Goal: Task Accomplishment & Management: Use online tool/utility

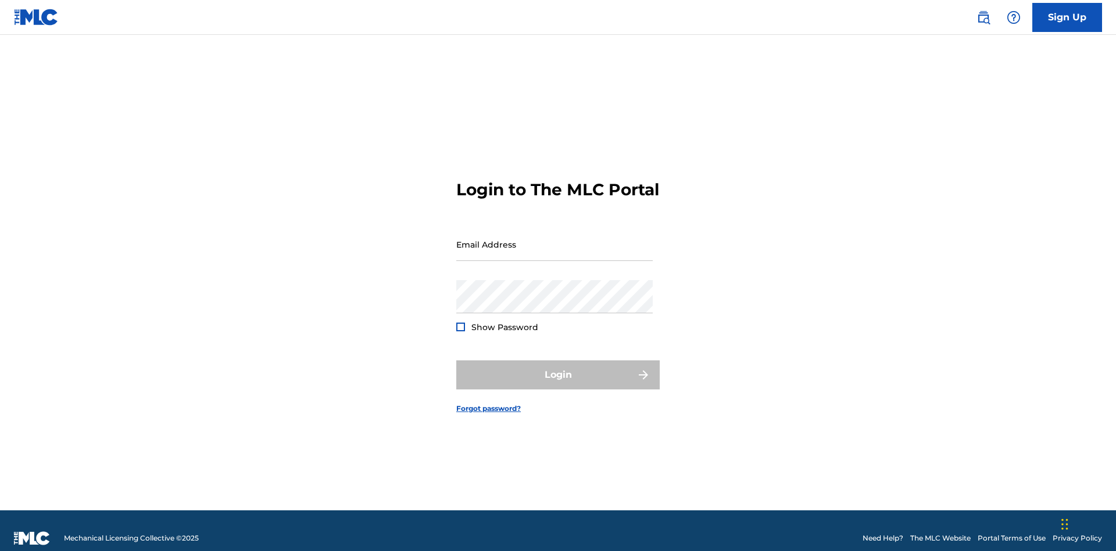
scroll to position [15, 0]
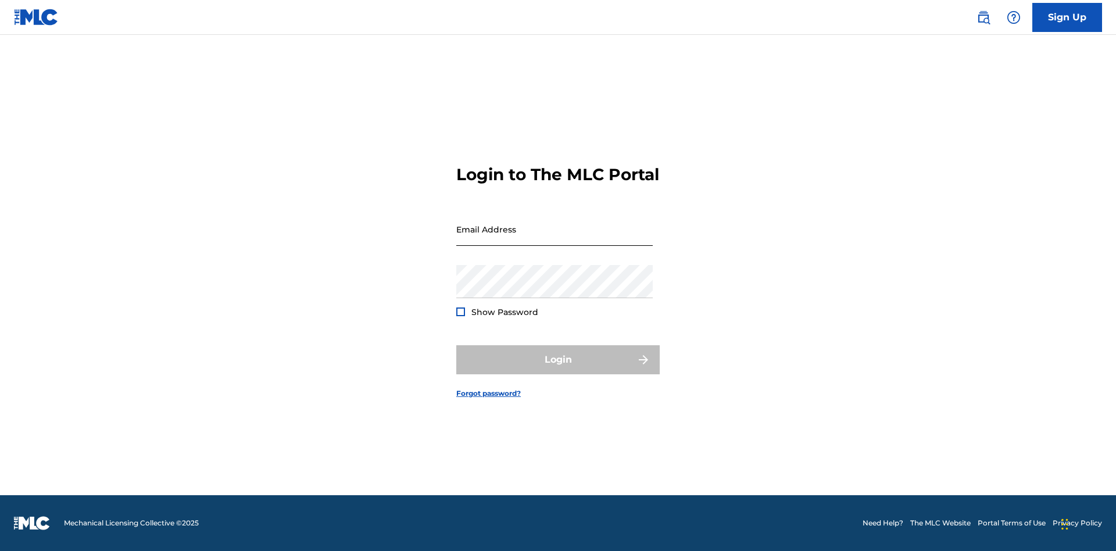
click at [554, 239] on input "Email Address" at bounding box center [554, 229] width 196 height 33
type input "Duke.McTesterson@gmail.com"
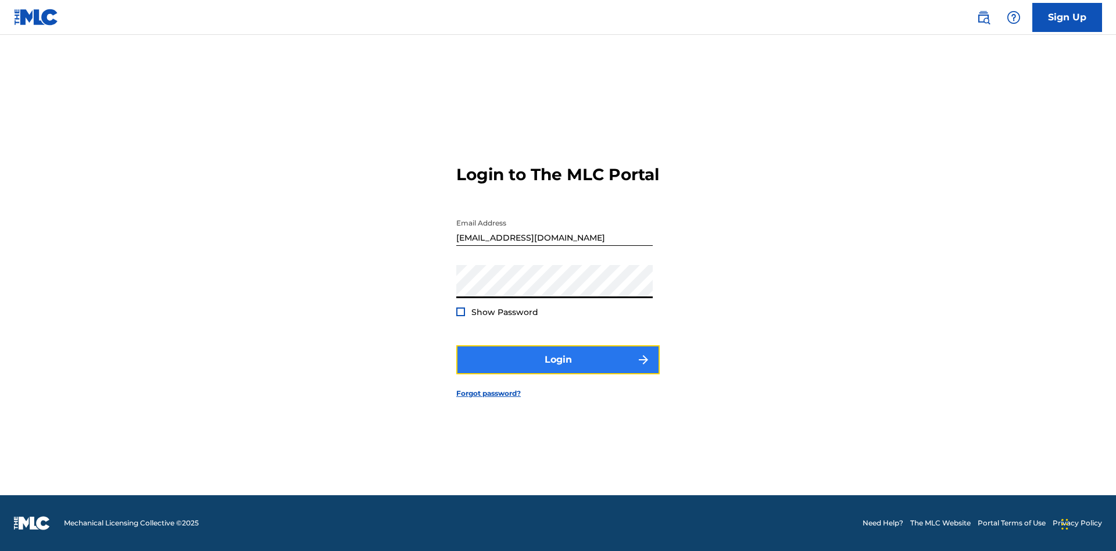
click at [558, 370] on button "Login" at bounding box center [557, 359] width 203 height 29
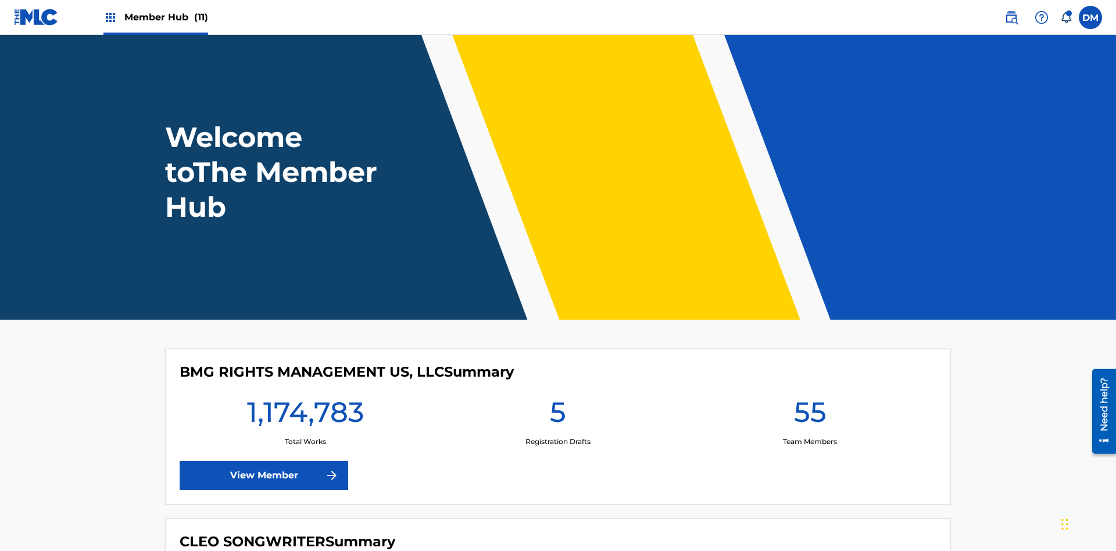
click at [166, 17] on span "Member Hub (11)" at bounding box center [166, 16] width 84 height 13
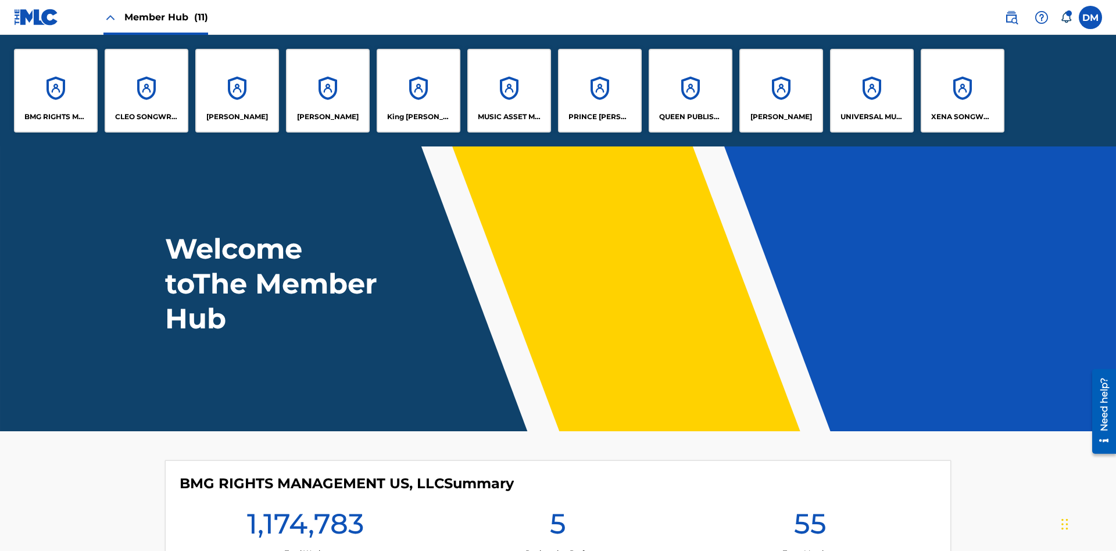
scroll to position [42, 0]
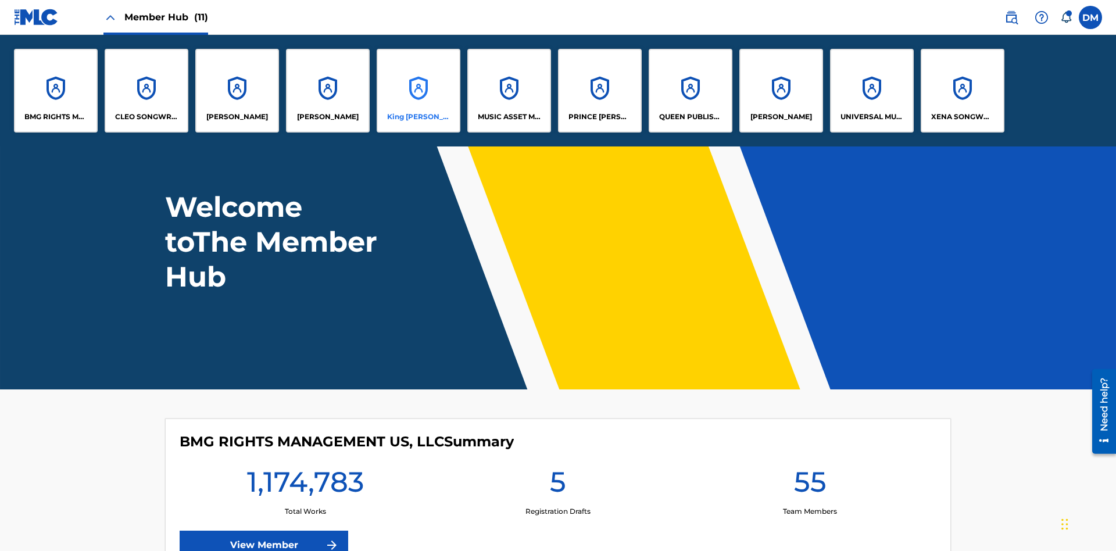
click at [418, 117] on p "King McTesterson" at bounding box center [418, 117] width 63 height 10
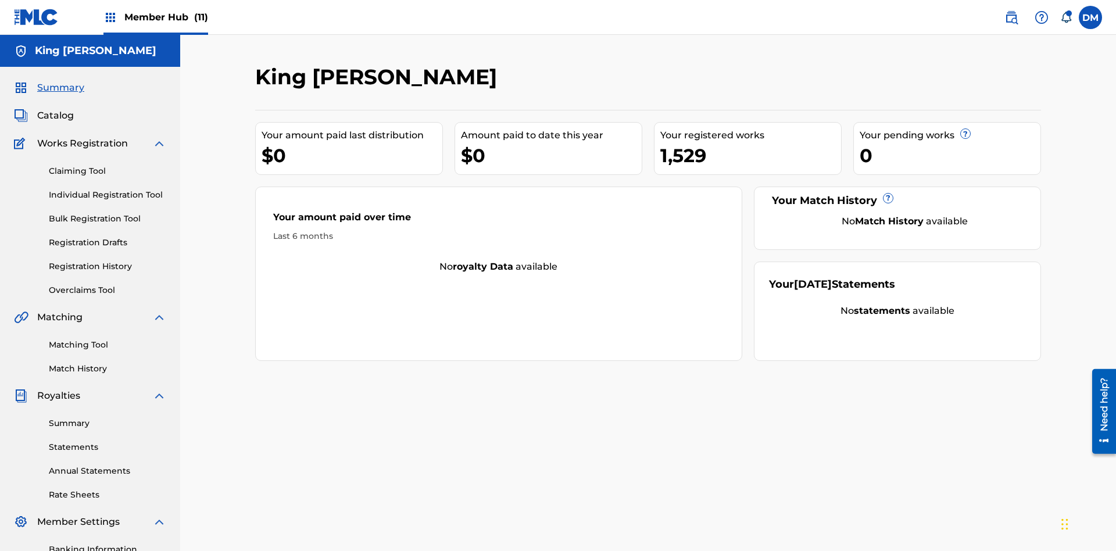
scroll to position [95, 0]
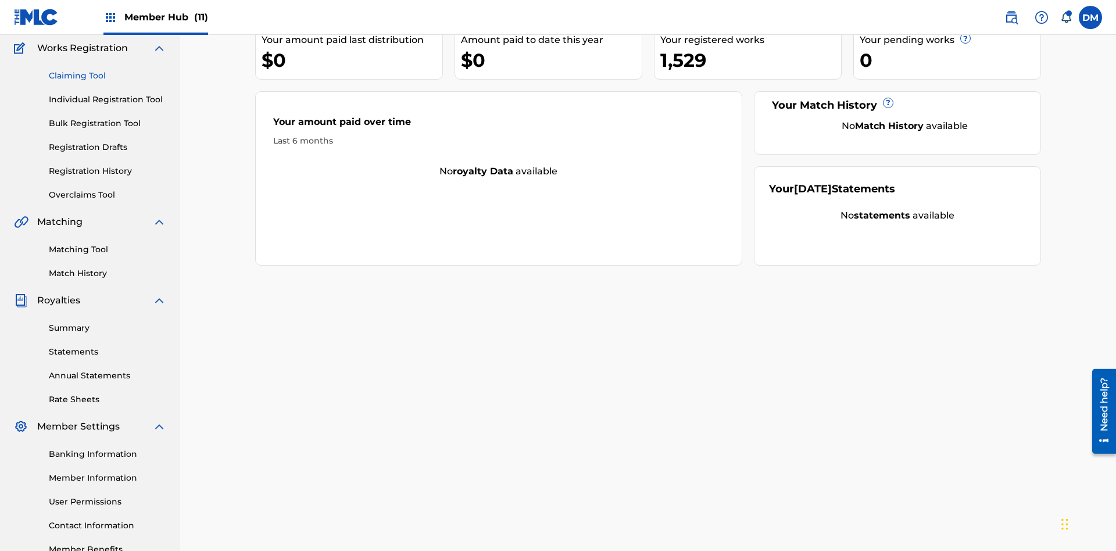
click at [107, 76] on link "Claiming Tool" at bounding box center [107, 76] width 117 height 12
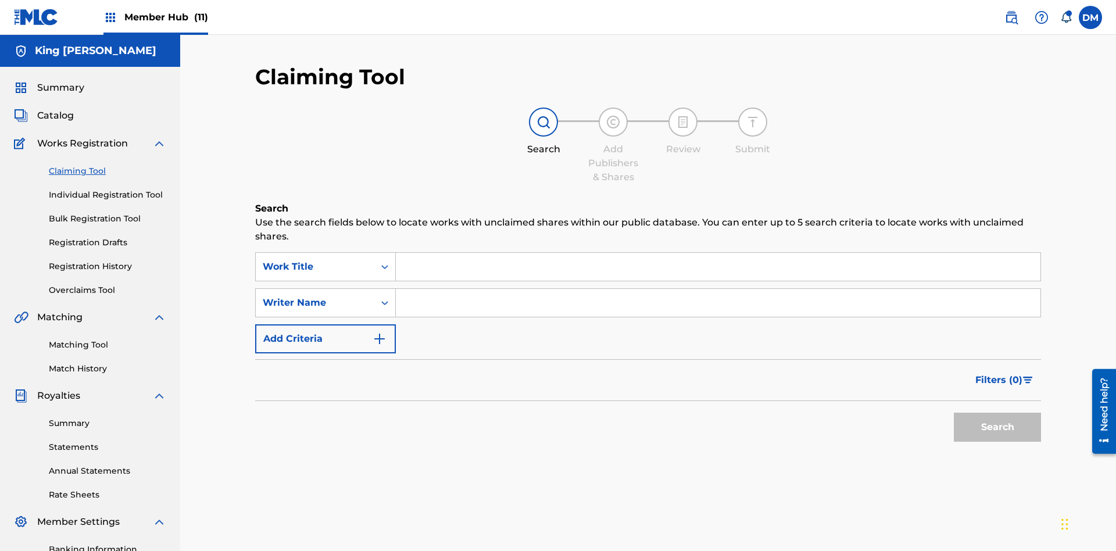
scroll to position [170, 0]
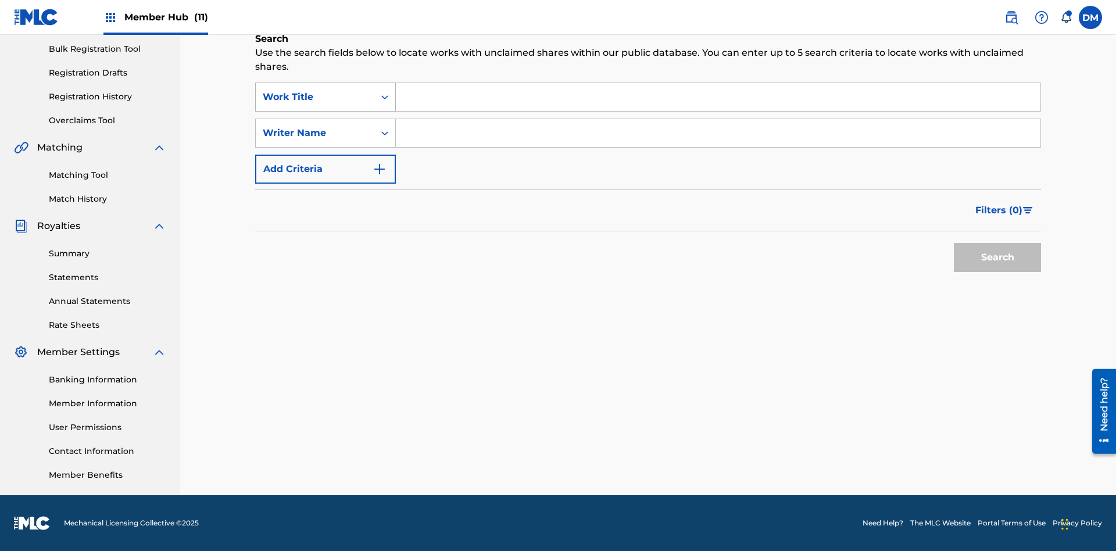
click at [315, 97] on div "Work Title" at bounding box center [315, 97] width 105 height 14
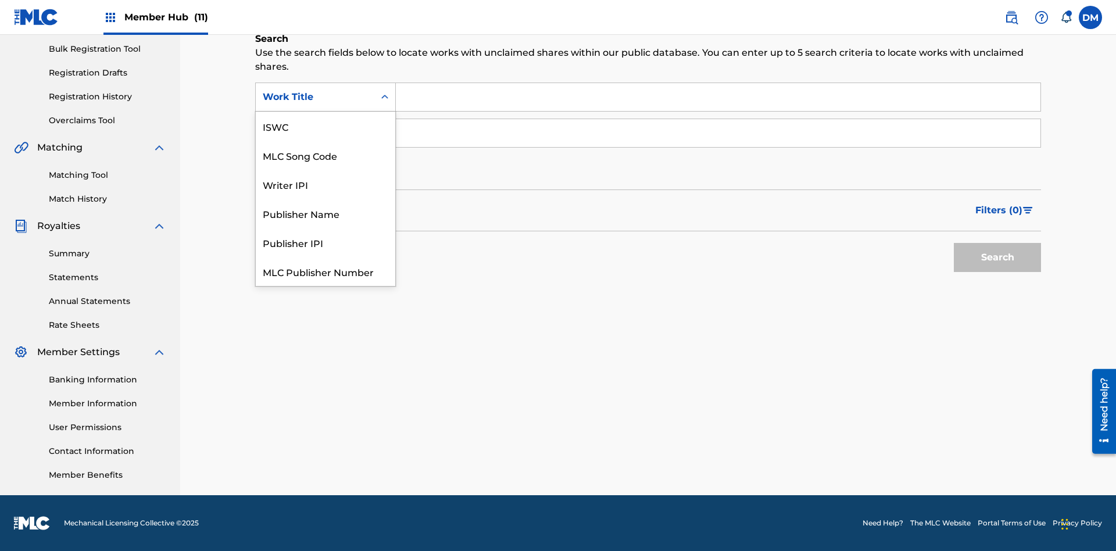
scroll to position [29, 0]
click at [325, 112] on div "ISWC" at bounding box center [325, 97] width 139 height 29
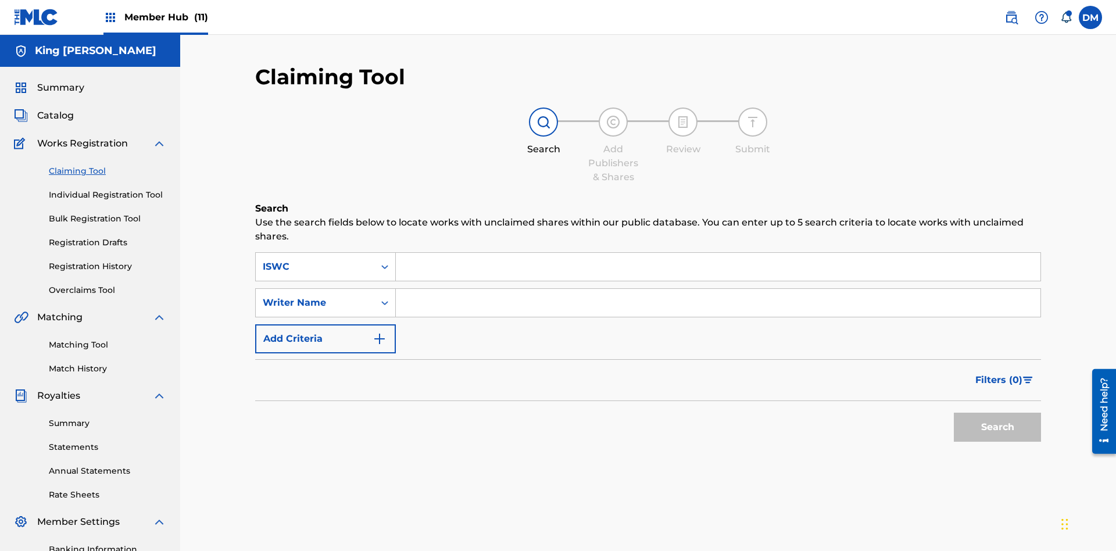
scroll to position [170, 0]
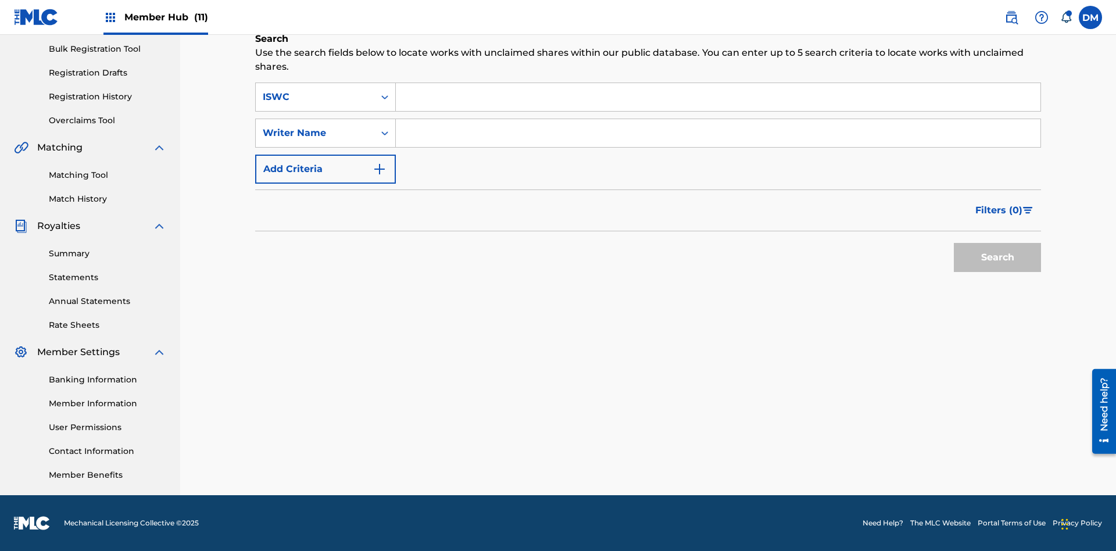
click at [718, 97] on input "Search Form" at bounding box center [718, 97] width 644 height 28
type input "T9645292484"
click at [997, 257] on button "Search" at bounding box center [997, 257] width 87 height 29
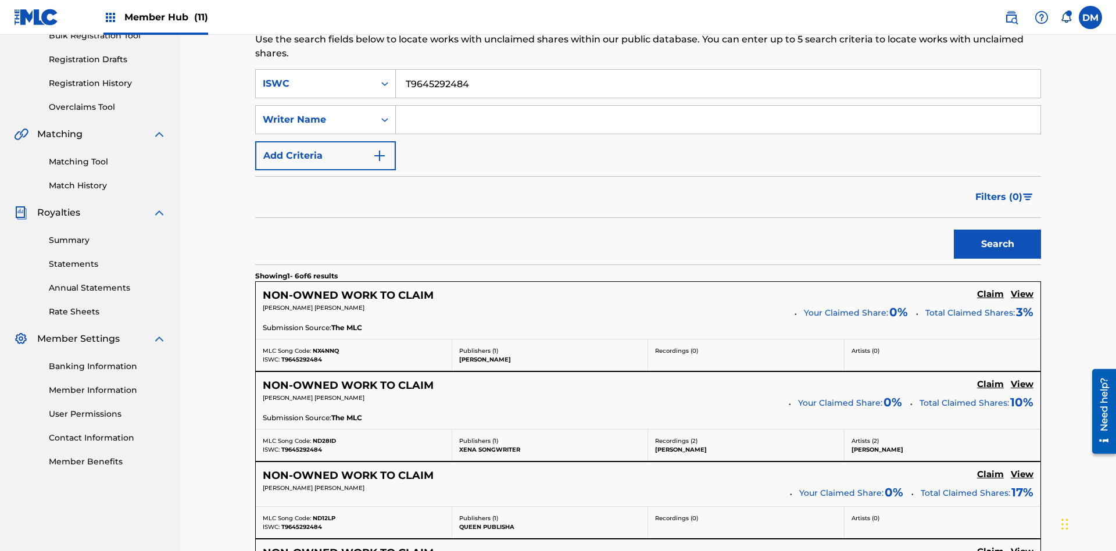
click at [718, 84] on input "T9645292484" at bounding box center [718, 84] width 644 height 28
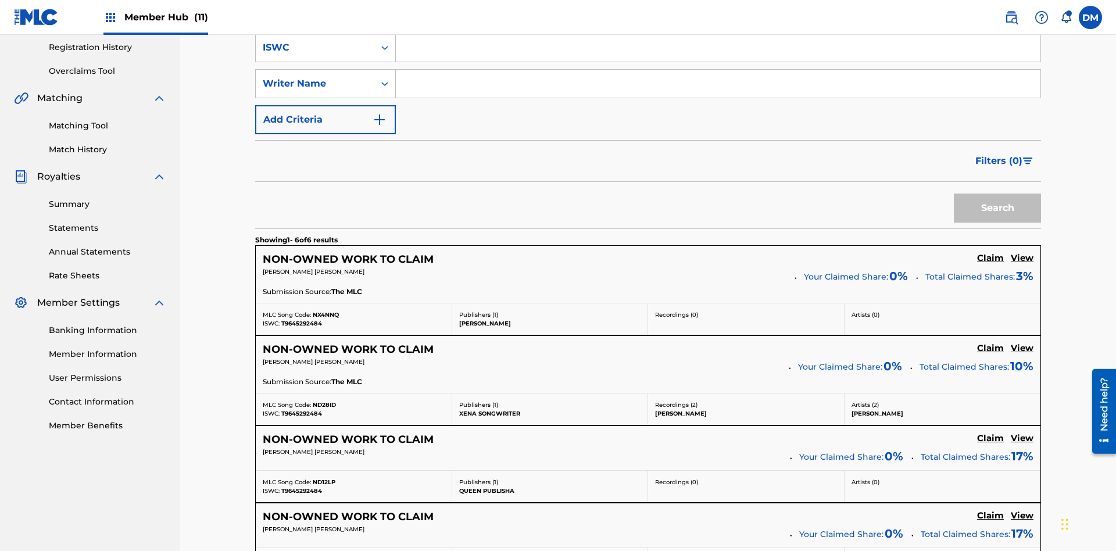
click at [718, 84] on input "Search Form" at bounding box center [718, 84] width 644 height 28
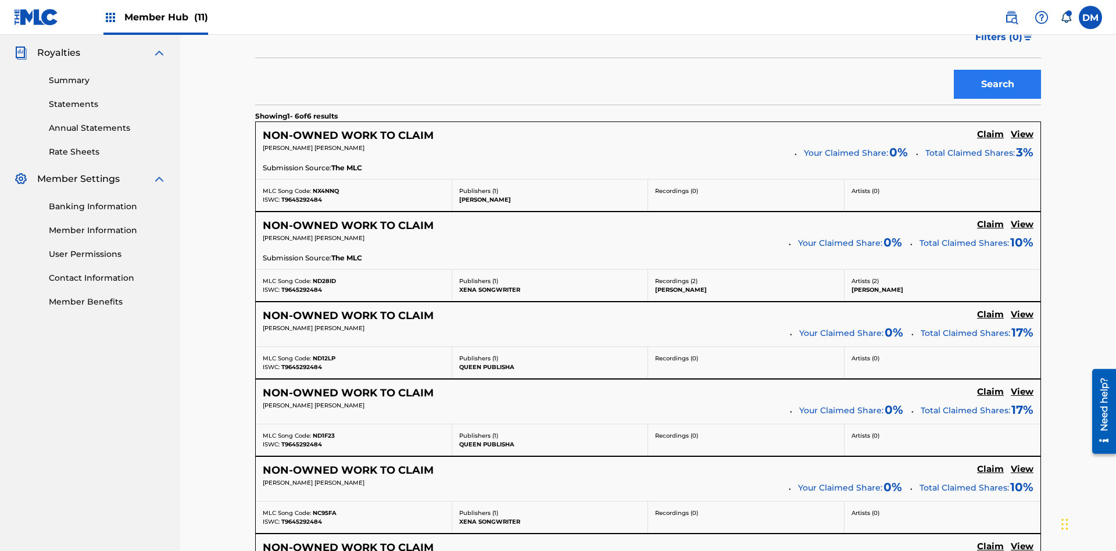
type input "TOM ZACHARY SEBASTIAN POHJOLA"
click at [997, 84] on button "Search" at bounding box center [997, 84] width 87 height 29
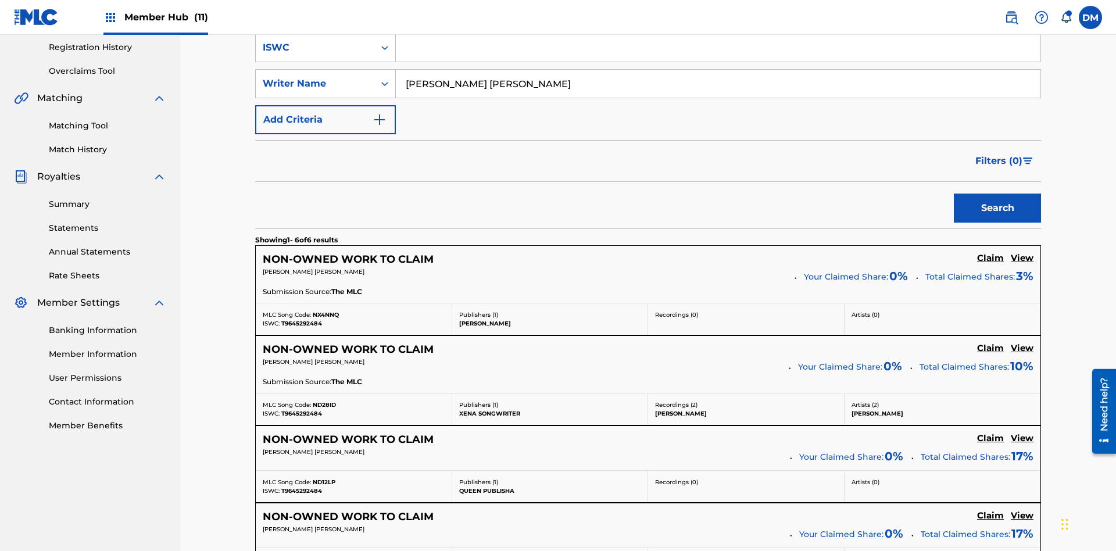
click at [718, 84] on input "TOM ZACHARY SEBASTIAN POHJOLA" at bounding box center [718, 84] width 644 height 28
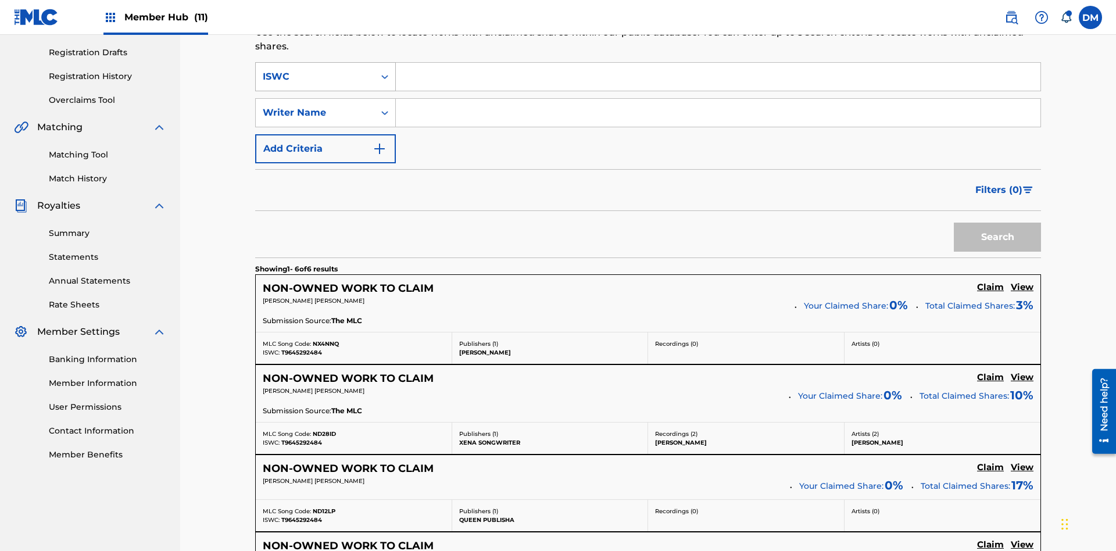
click at [315, 77] on div "ISWC" at bounding box center [315, 77] width 105 height 14
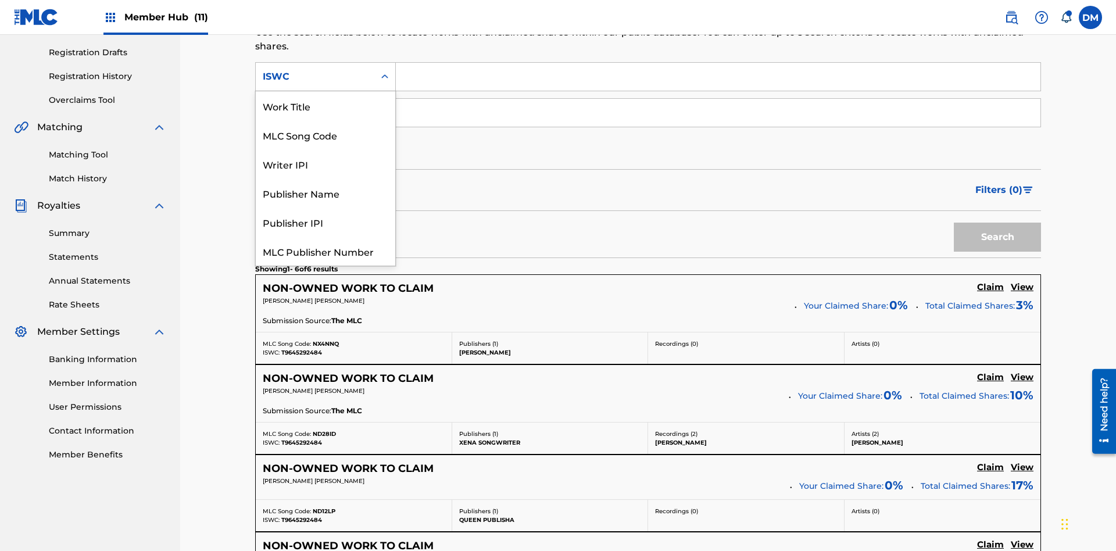
scroll to position [29, 0]
click at [325, 91] on div "Work Title" at bounding box center [325, 76] width 139 height 29
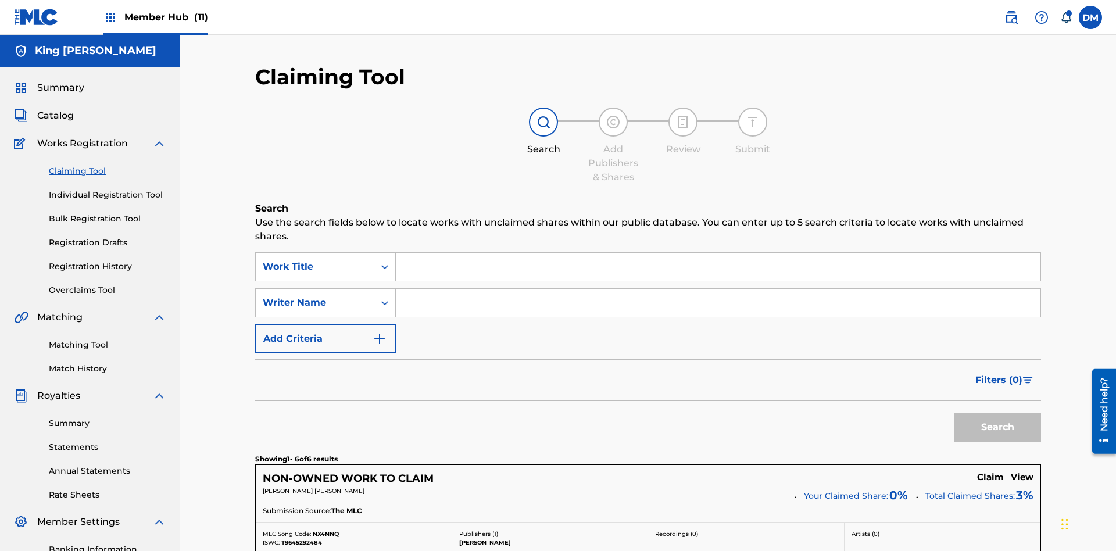
scroll to position [183, 0]
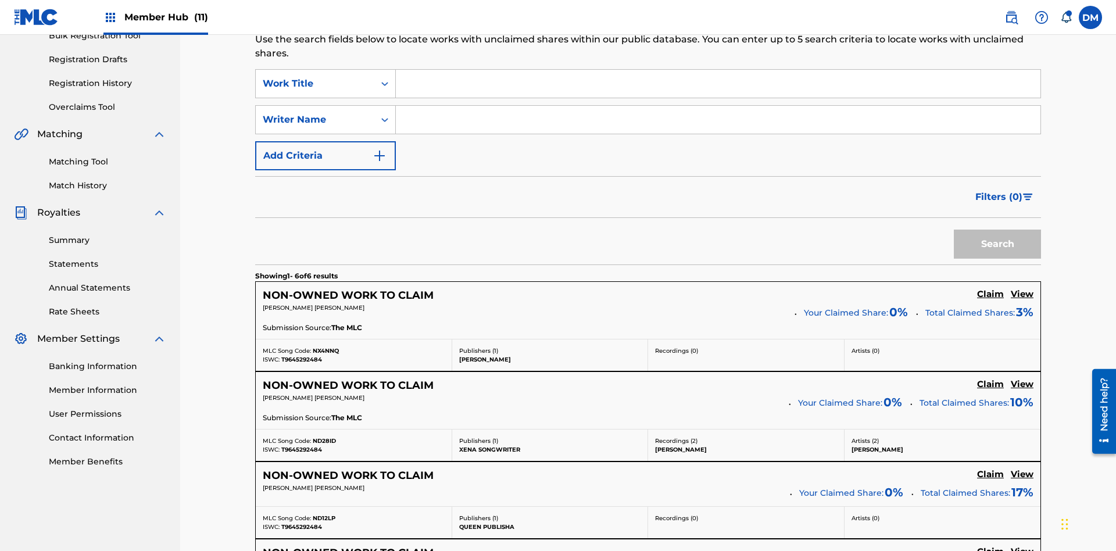
click at [718, 84] on input "Search Form" at bounding box center [718, 84] width 644 height 28
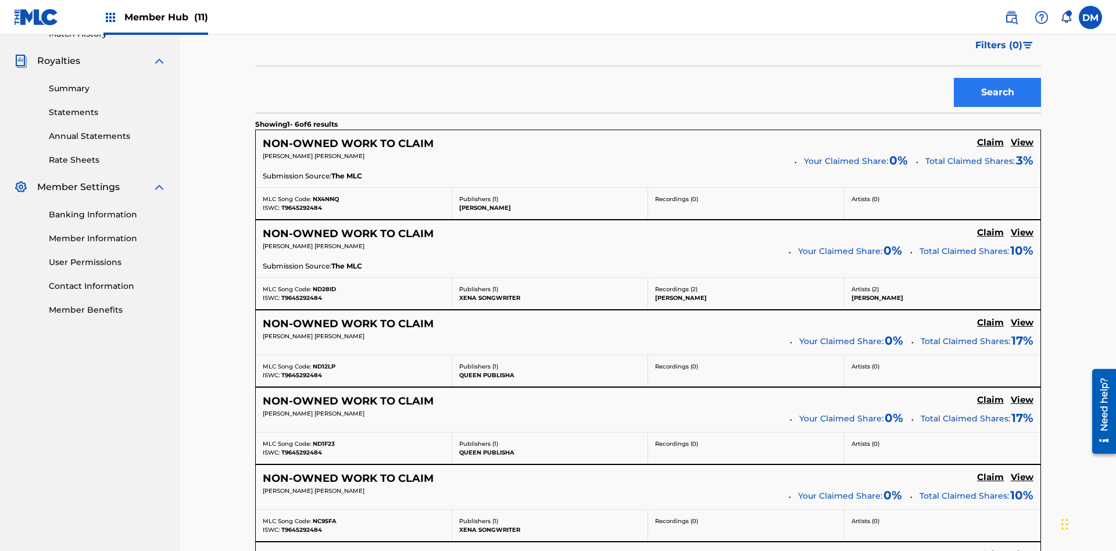
type input "NON-OWNED WORK TO CLAIM"
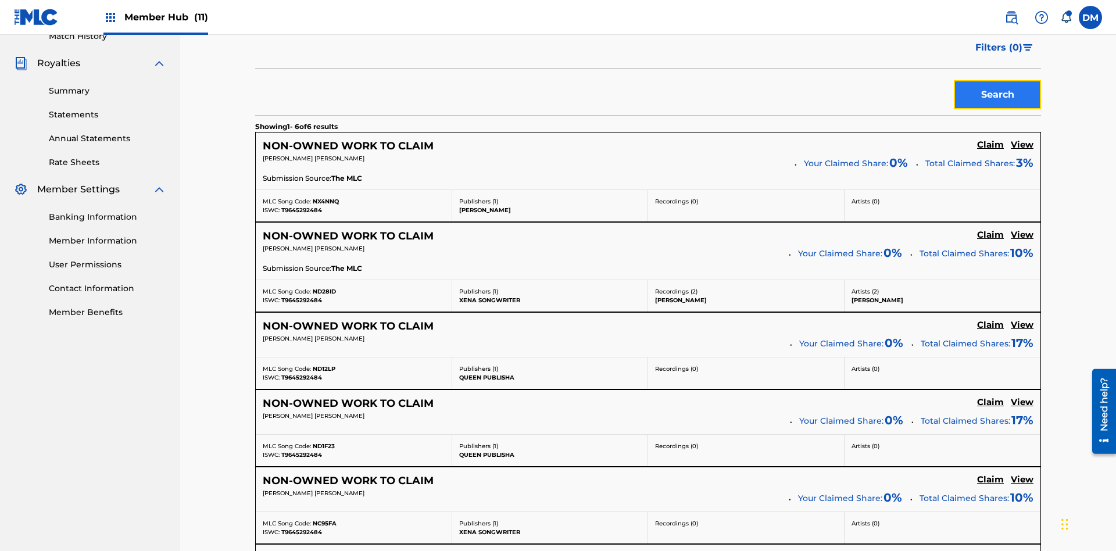
click at [997, 84] on button "Search" at bounding box center [997, 94] width 87 height 29
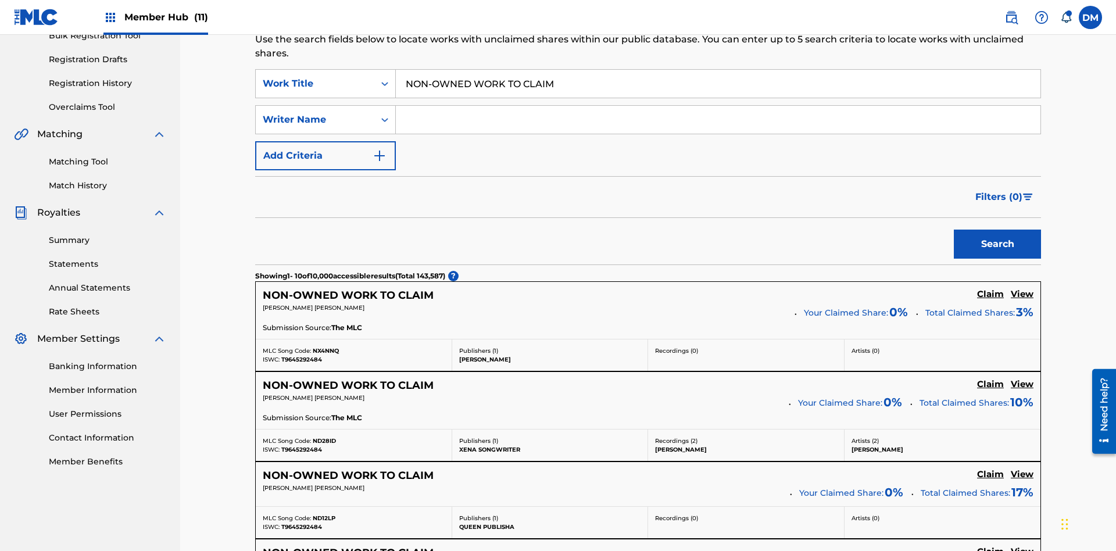
click at [718, 84] on input "NON-OWNED WORK TO CLAIM" at bounding box center [718, 84] width 644 height 28
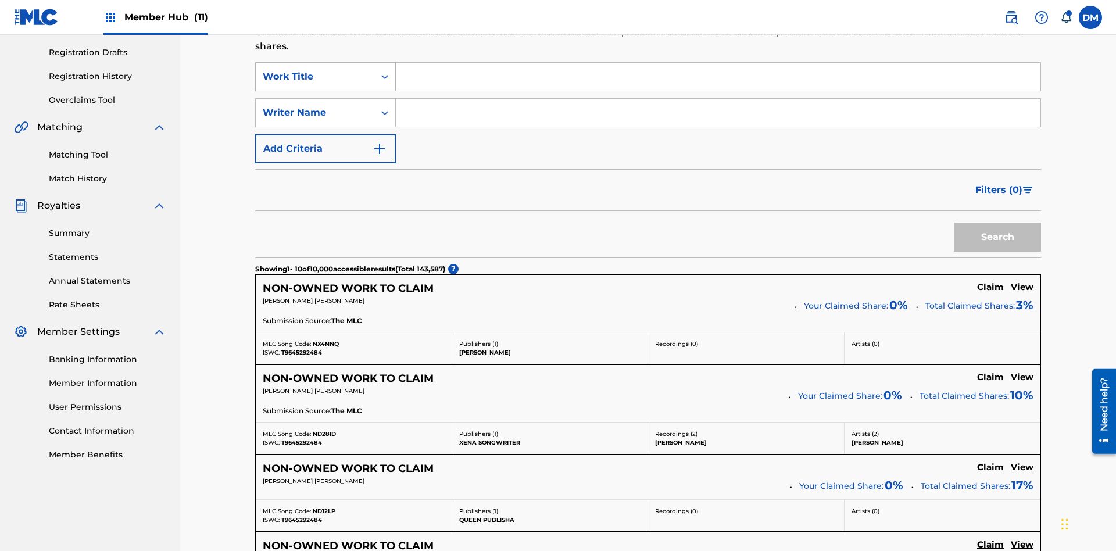
click at [315, 77] on div "Work Title" at bounding box center [315, 77] width 105 height 14
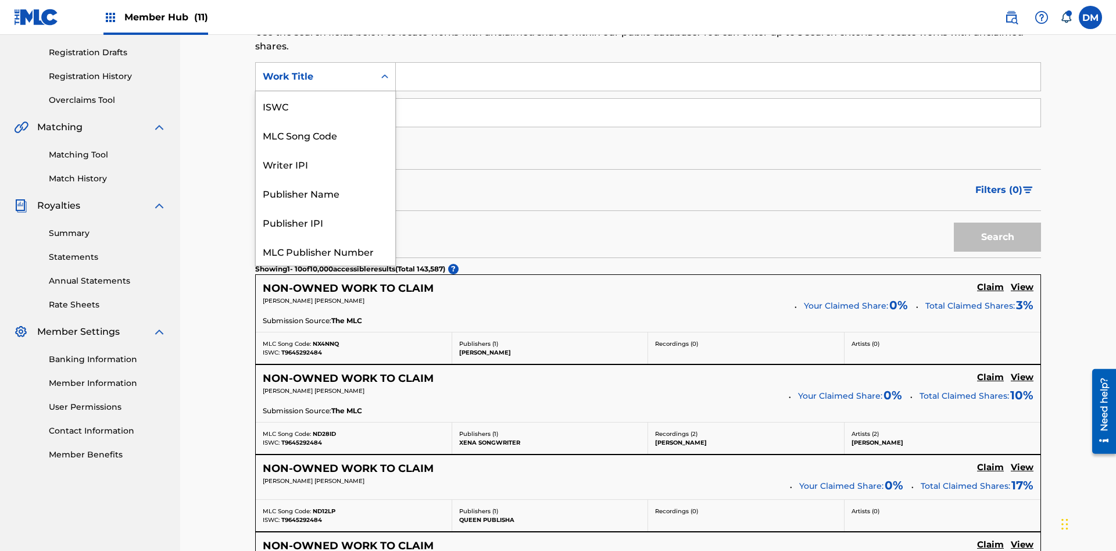
scroll to position [29, 0]
click at [325, 106] on div "MLC Song Code" at bounding box center [325, 105] width 139 height 29
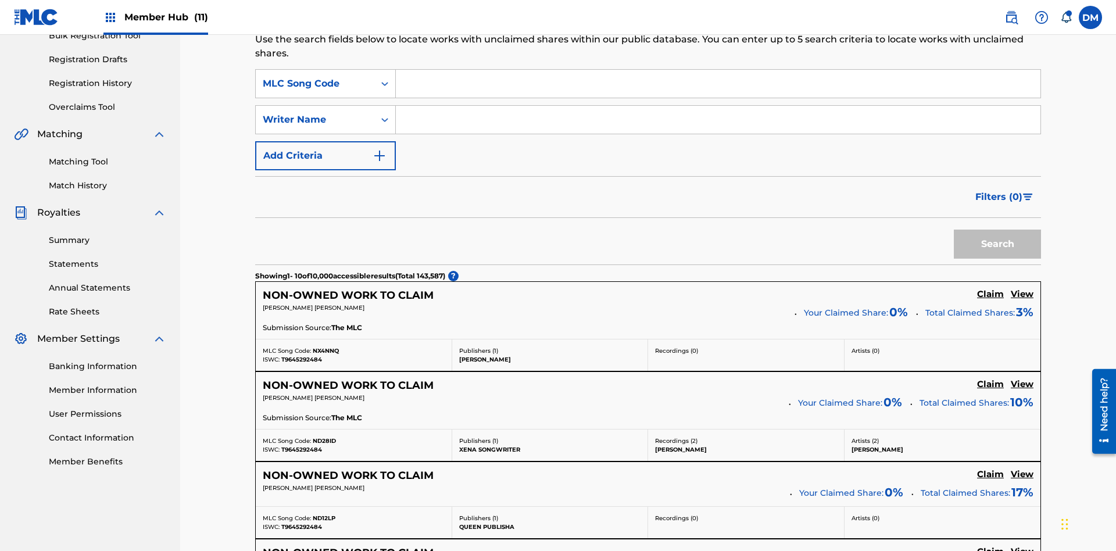
click at [718, 84] on input "Search Form" at bounding box center [718, 84] width 644 height 28
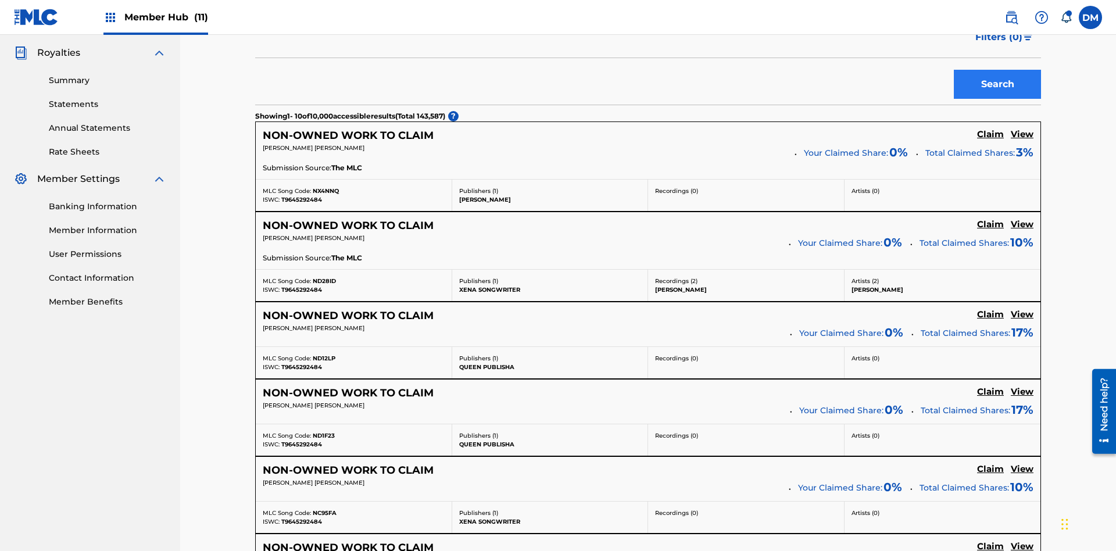
type input "RB0ZQR"
click at [997, 84] on button "Search" at bounding box center [997, 84] width 87 height 29
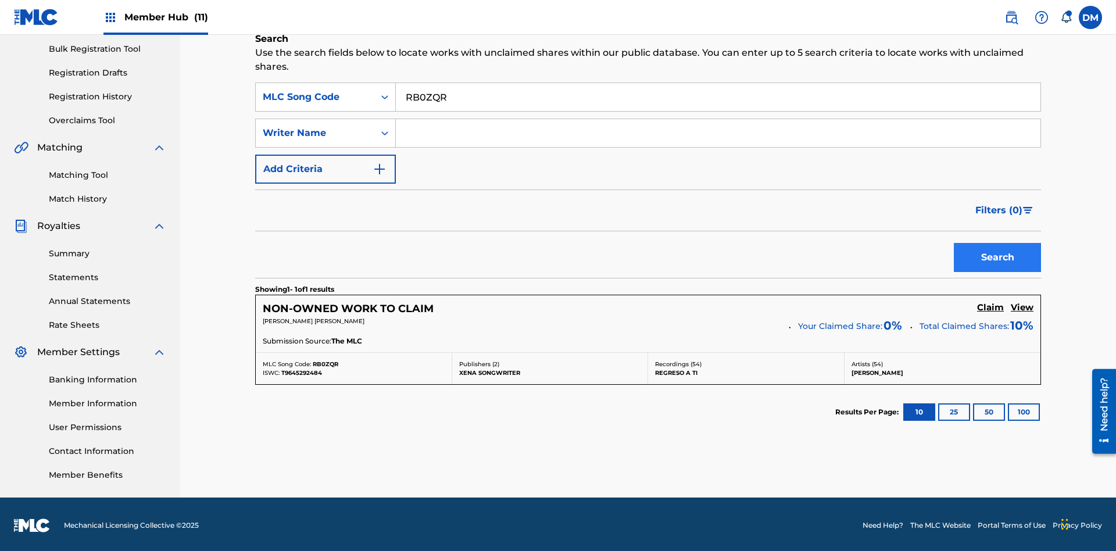
scroll to position [172, 0]
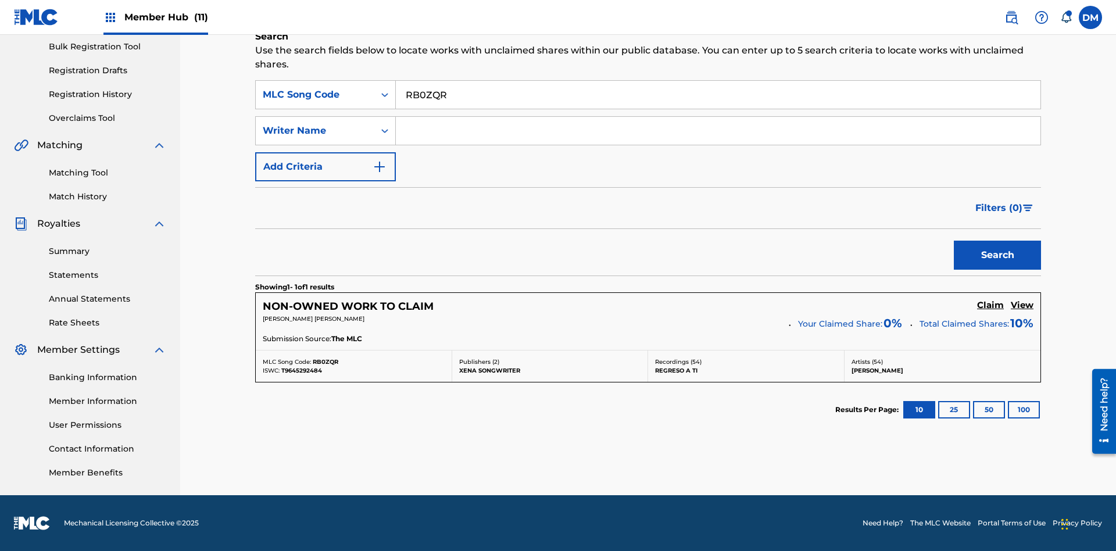
click at [718, 95] on input "RB0ZQR" at bounding box center [718, 95] width 644 height 28
click at [315, 95] on div "MLC Song Code" at bounding box center [315, 95] width 105 height 14
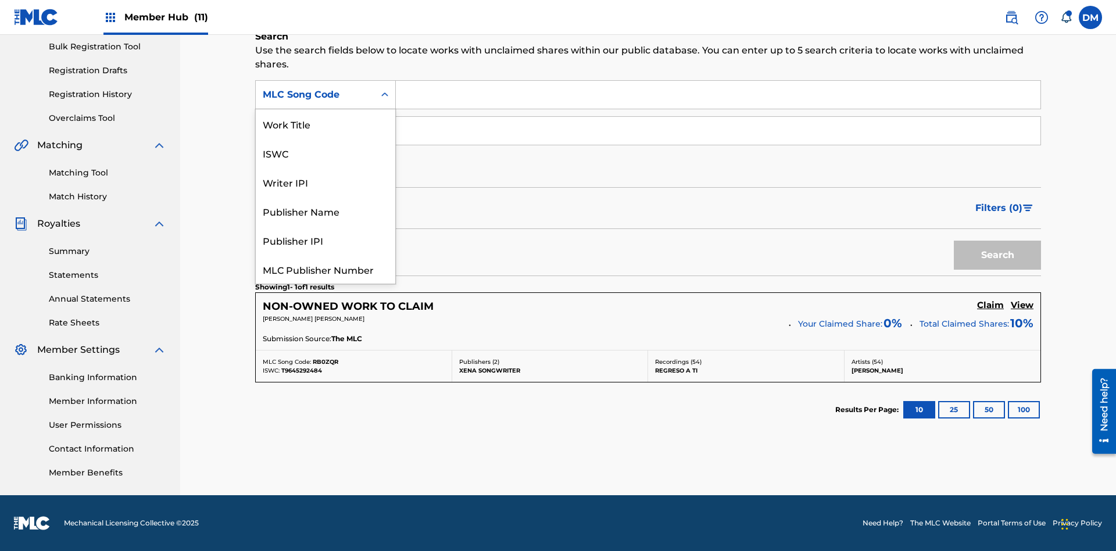
scroll to position [29, 0]
click at [325, 153] on div "Writer IPI" at bounding box center [325, 152] width 139 height 29
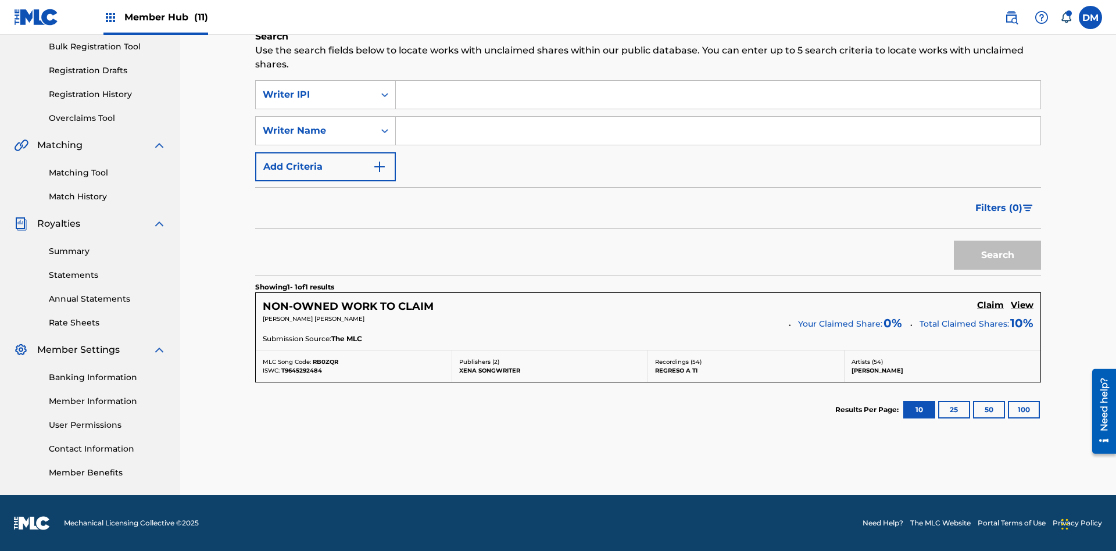
click at [718, 95] on input "Search Form" at bounding box center [718, 95] width 644 height 28
type input "00369275519"
click at [997, 255] on button "Search" at bounding box center [997, 255] width 87 height 29
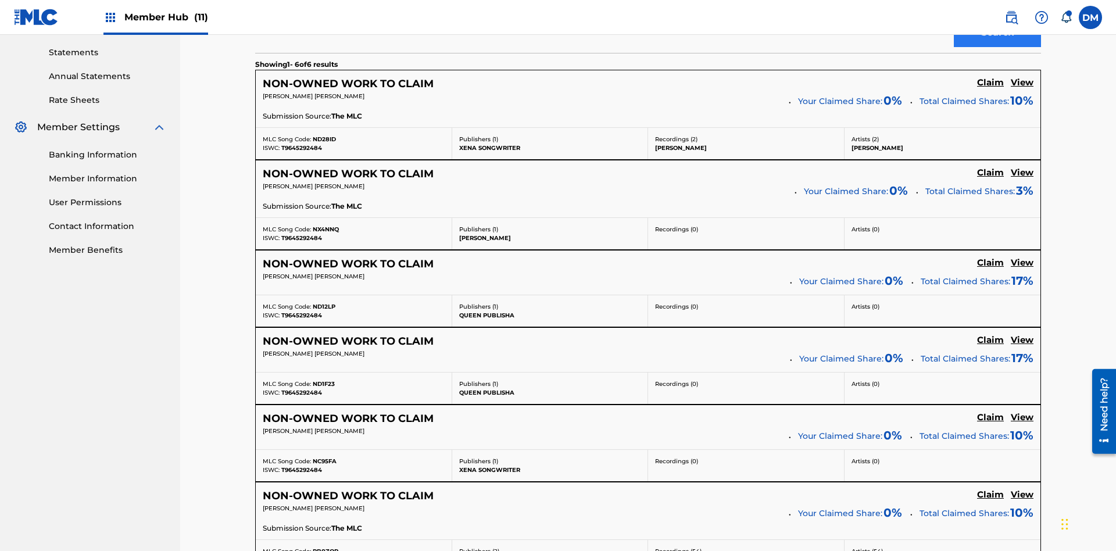
scroll to position [183, 0]
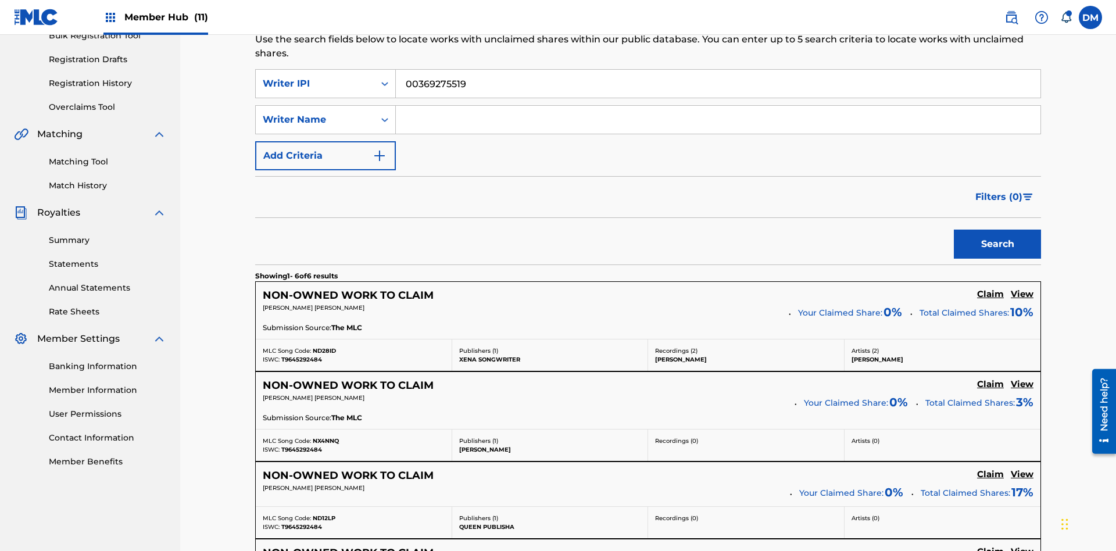
click at [718, 84] on input "00369275519" at bounding box center [718, 84] width 644 height 28
click at [315, 77] on div "Writer IPI" at bounding box center [315, 84] width 105 height 14
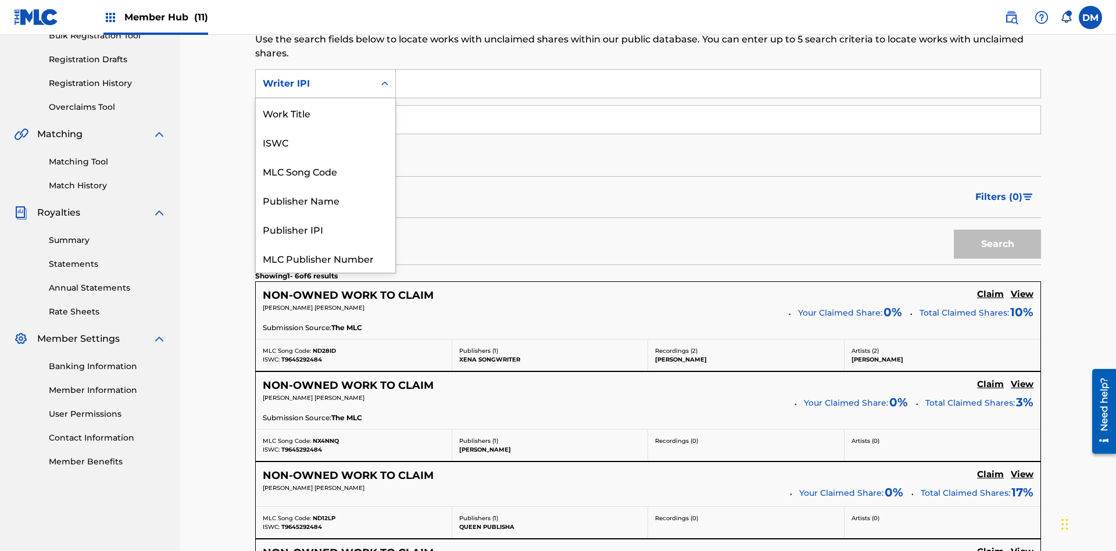
click at [325, 185] on div "Publisher Name" at bounding box center [325, 199] width 139 height 29
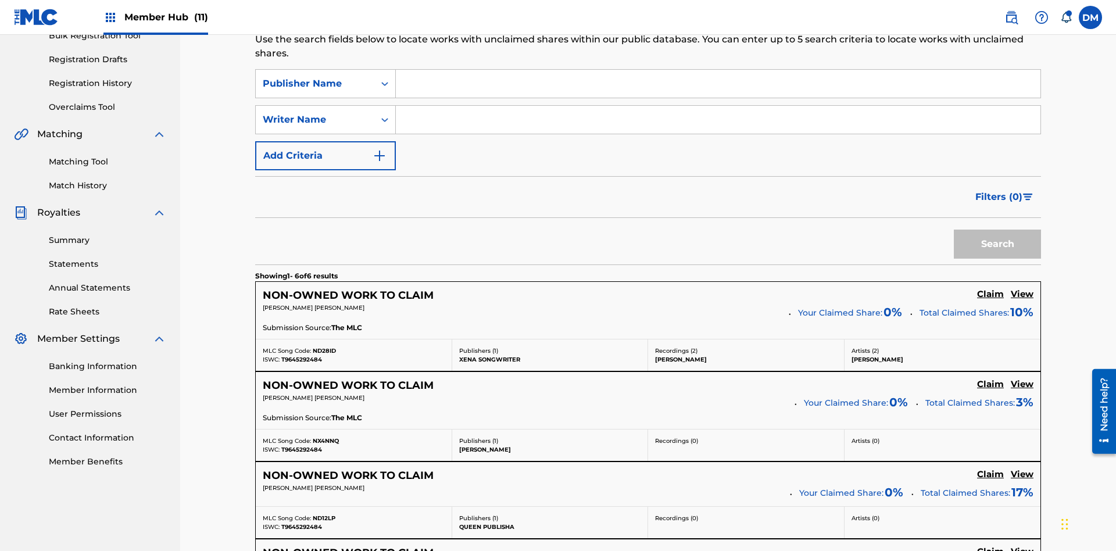
click at [718, 84] on input "Search Form" at bounding box center [718, 84] width 644 height 28
click at [997, 230] on button "Search" at bounding box center [997, 244] width 87 height 29
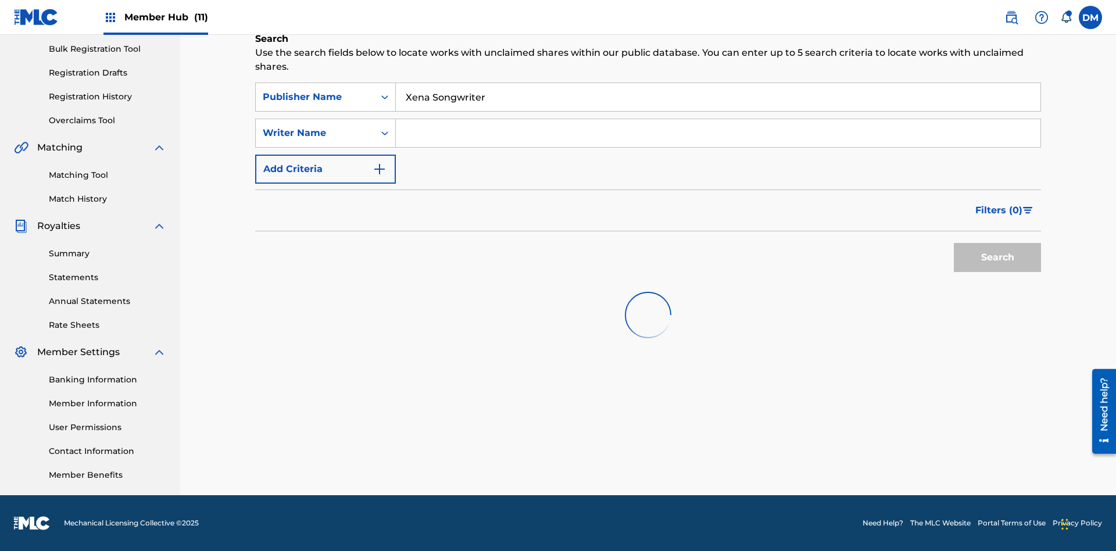
click at [718, 84] on input "Xena Songwriter" at bounding box center [718, 97] width 644 height 28
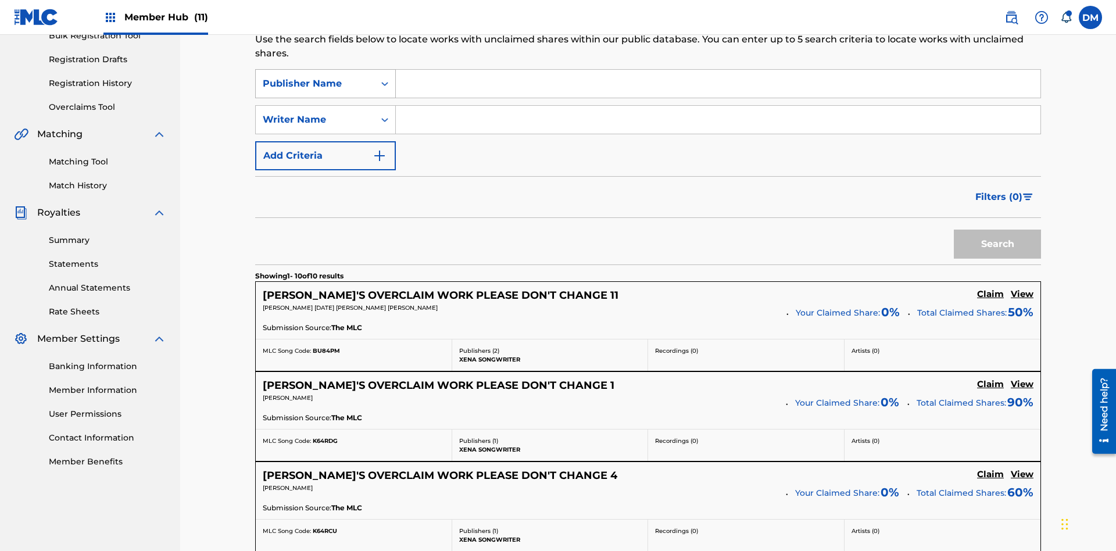
click at [315, 77] on div "Publisher Name" at bounding box center [315, 84] width 105 height 14
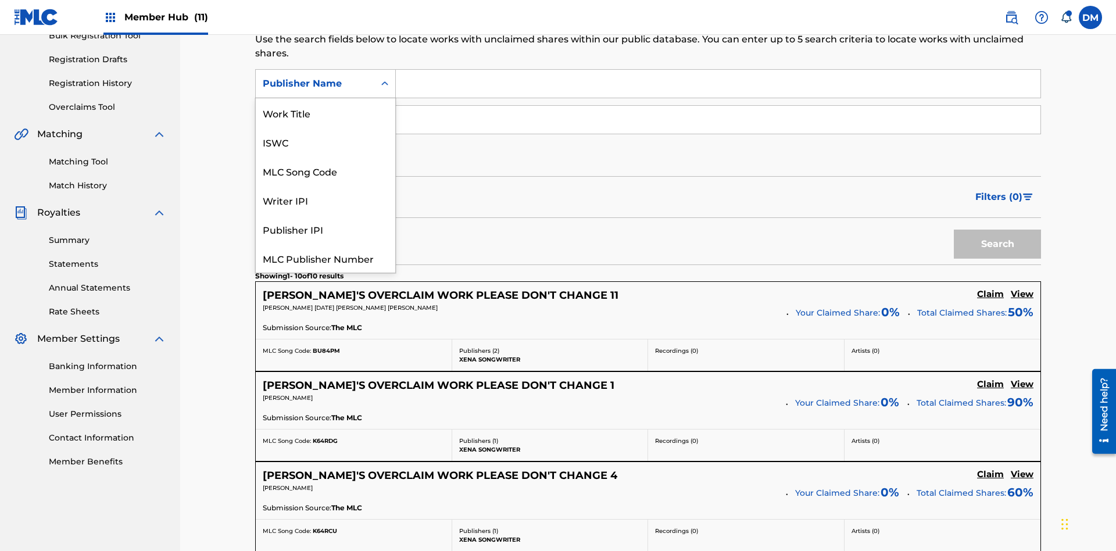
click at [325, 214] on div "Publisher IPI" at bounding box center [325, 228] width 139 height 29
click at [997, 230] on button "Search" at bounding box center [997, 244] width 87 height 29
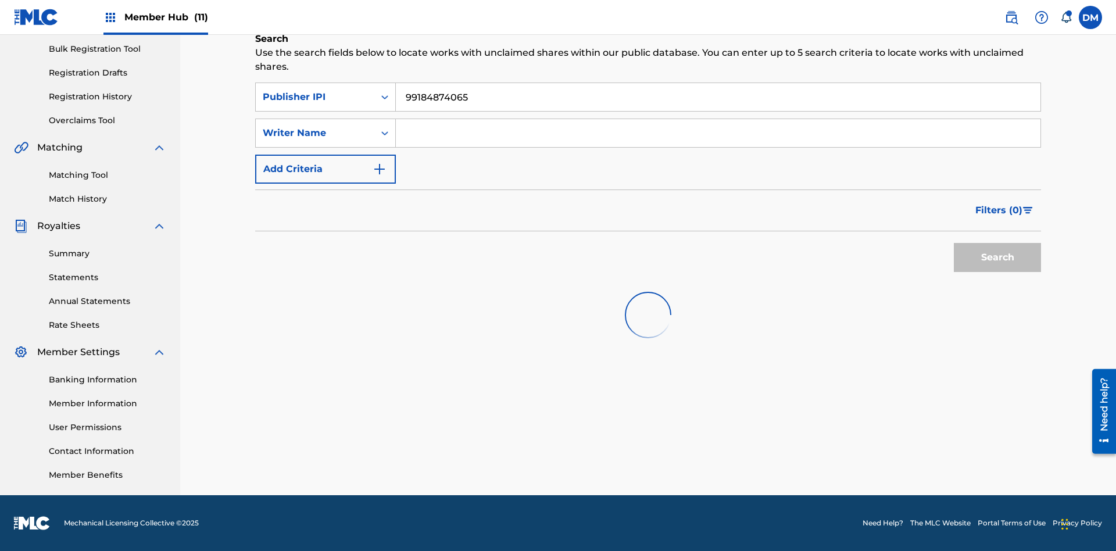
click at [718, 84] on input "99184874065" at bounding box center [718, 97] width 644 height 28
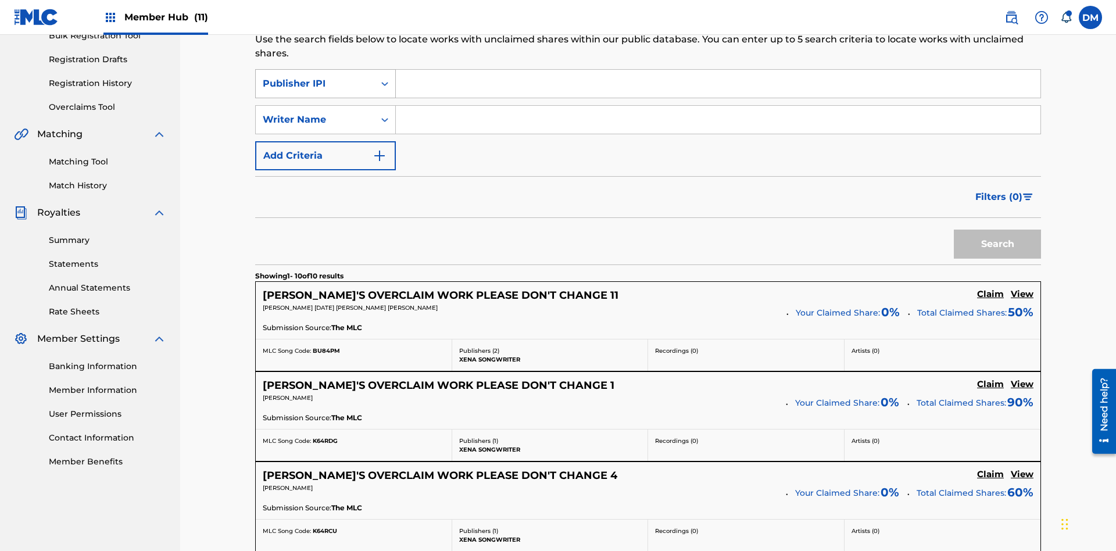
click at [315, 77] on div "Publisher IPI" at bounding box center [315, 84] width 105 height 14
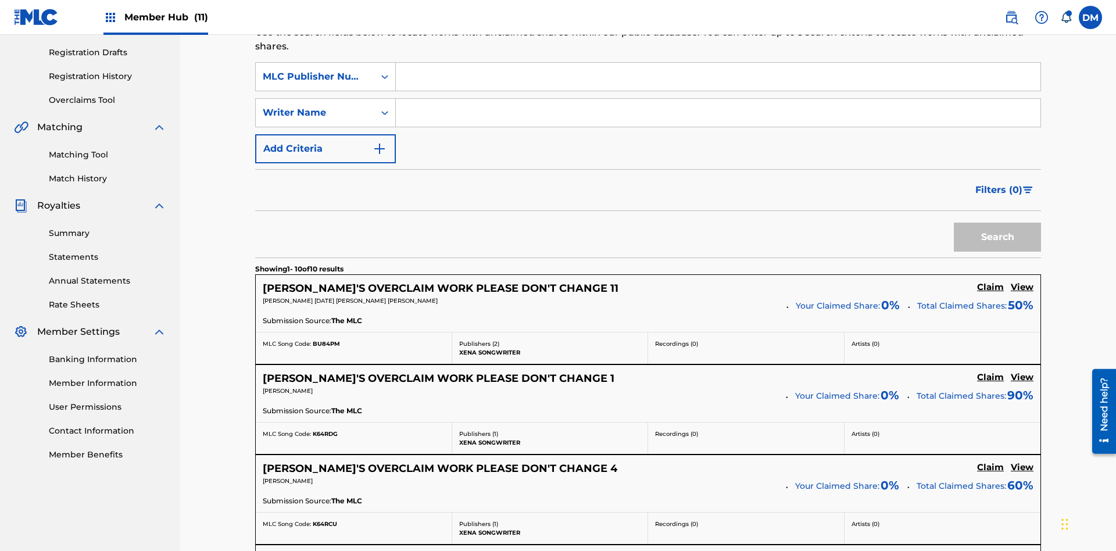
click at [718, 84] on input "Search Form" at bounding box center [718, 77] width 644 height 28
click at [997, 223] on button "Search" at bounding box center [997, 237] width 87 height 29
click at [718, 84] on input "P077WM" at bounding box center [718, 77] width 644 height 28
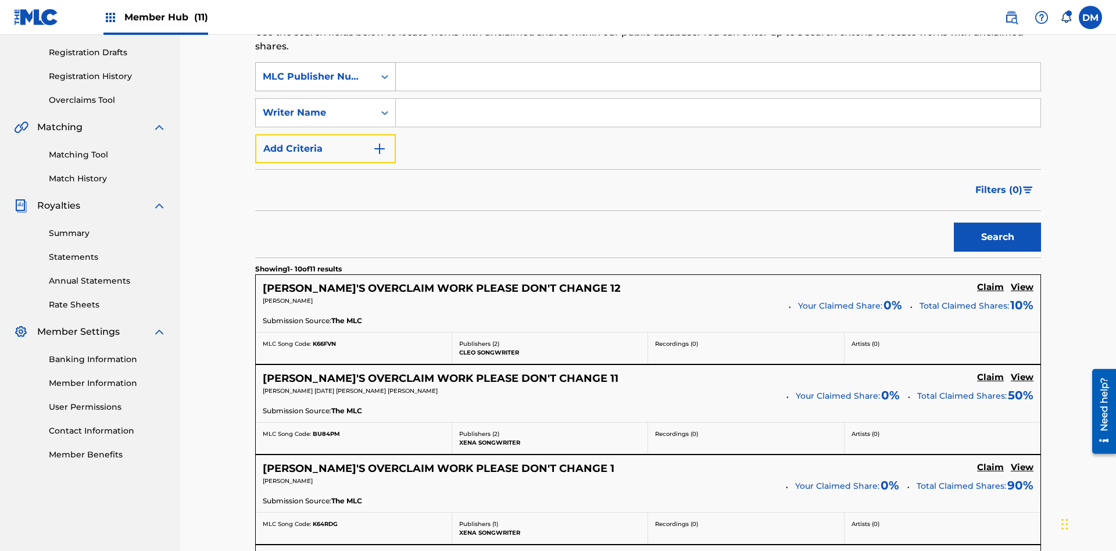
click at [325, 134] on button "Add Criteria" at bounding box center [325, 148] width 141 height 29
click at [315, 77] on div "MLC Publisher Number" at bounding box center [315, 77] width 105 height 14
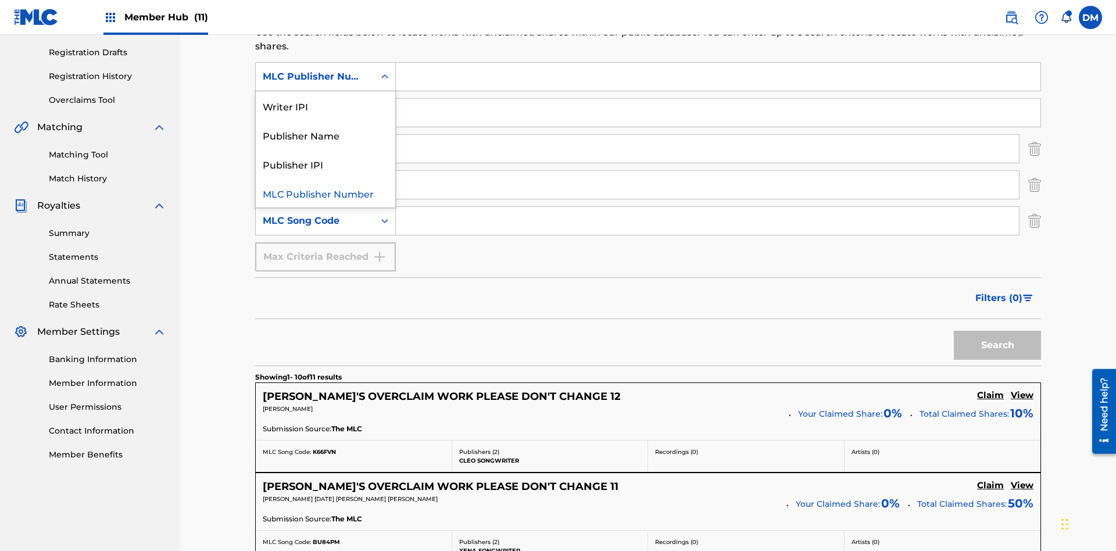
click at [325, 135] on div "Publisher Name" at bounding box center [325, 134] width 139 height 29
click at [315, 106] on div "Writer Name" at bounding box center [315, 113] width 105 height 14
type input "Xena Songwriter"
click at [718, 99] on input "Search Form" at bounding box center [718, 113] width 644 height 28
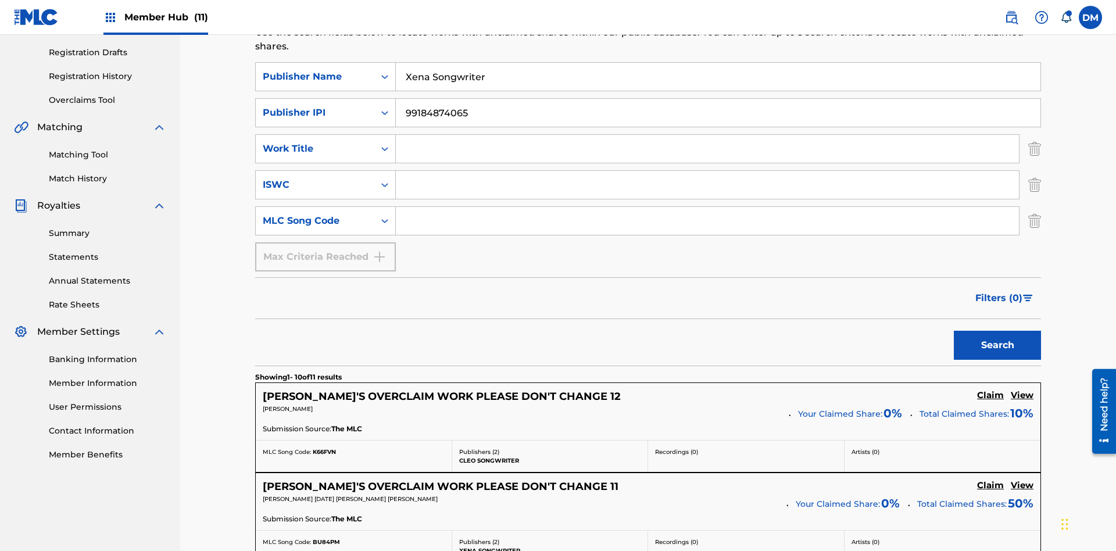
type input "99184874065"
click at [707, 135] on input "Search Form" at bounding box center [707, 149] width 623 height 28
click at [707, 171] on input "Search Form" at bounding box center [707, 185] width 623 height 28
click at [707, 207] on input "Search Form" at bounding box center [707, 221] width 623 height 28
type input "RB0ZQR"
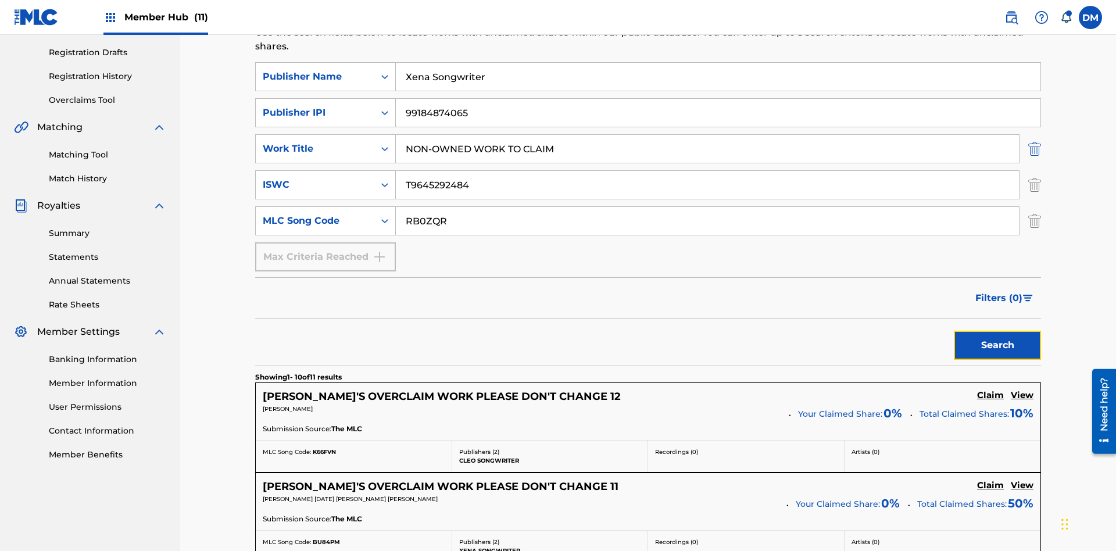
click at [997, 331] on button "Search" at bounding box center [997, 345] width 87 height 29
click at [1034, 134] on img "Search Form" at bounding box center [1034, 148] width 13 height 29
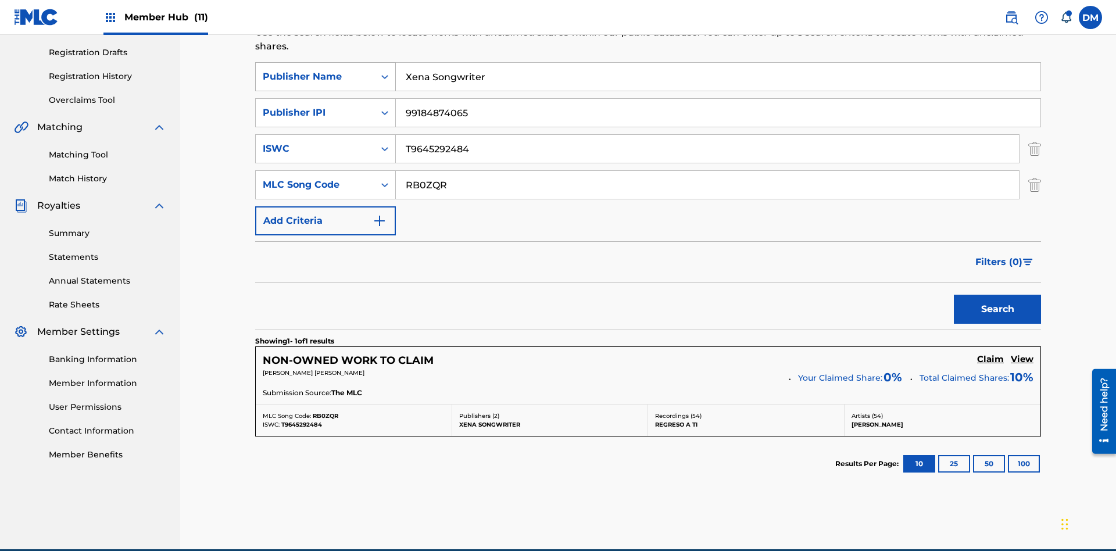
click at [1034, 134] on img "Search Form" at bounding box center [1034, 148] width 13 height 29
click at [707, 171] on input "RB0ZQR" at bounding box center [707, 185] width 623 height 28
click at [718, 84] on input "Xena Songwriter" at bounding box center [718, 77] width 644 height 28
click at [718, 99] on input "99184874065" at bounding box center [718, 113] width 644 height 28
click at [315, 77] on div "Publisher Name" at bounding box center [315, 77] width 105 height 14
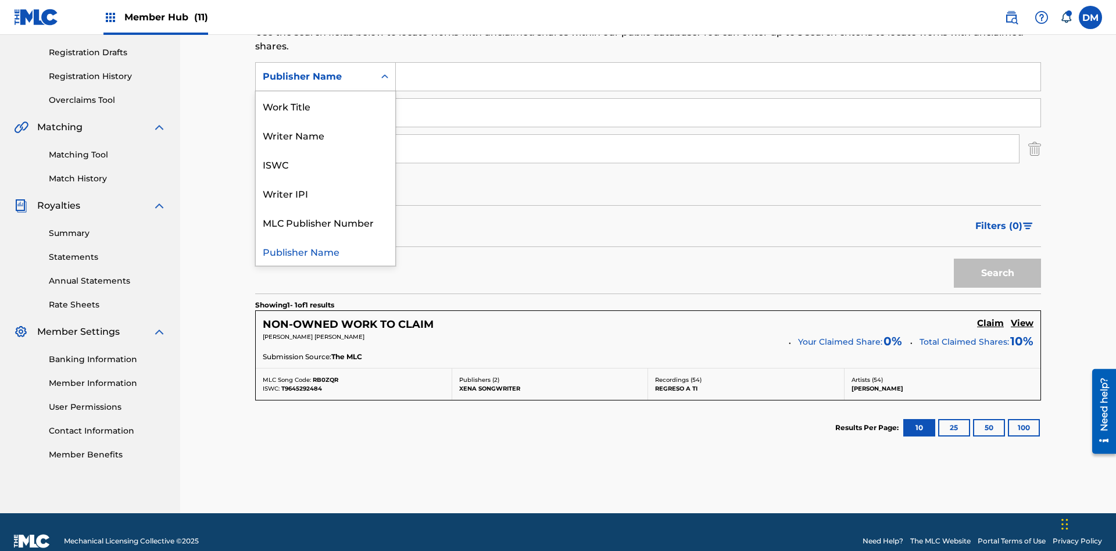
click at [325, 193] on div "Writer IPI" at bounding box center [325, 192] width 139 height 29
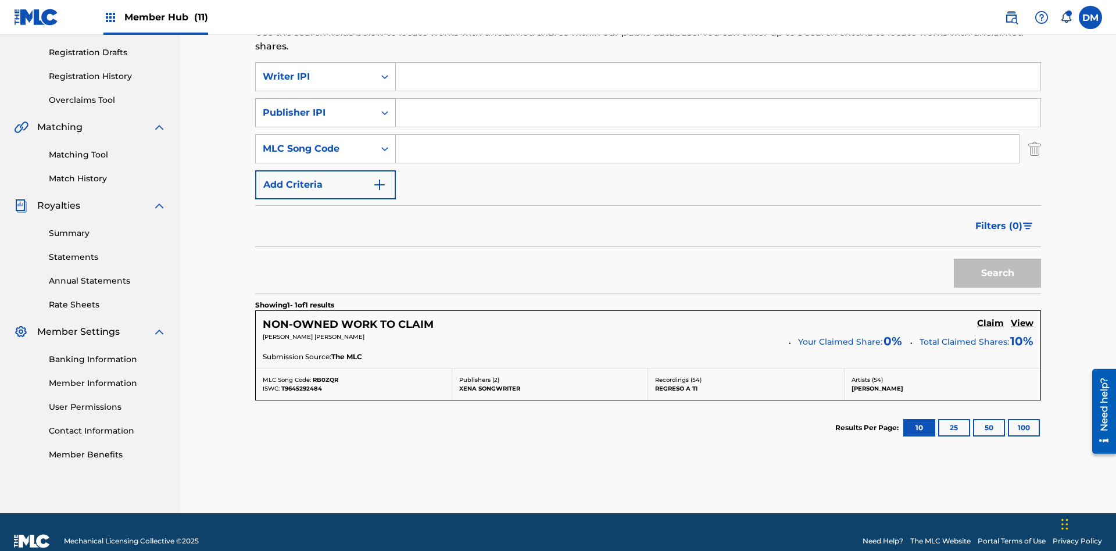
click at [315, 106] on div "Publisher IPI" at bounding box center [315, 113] width 105 height 14
click at [315, 142] on div "MLC Song Code" at bounding box center [315, 149] width 105 height 14
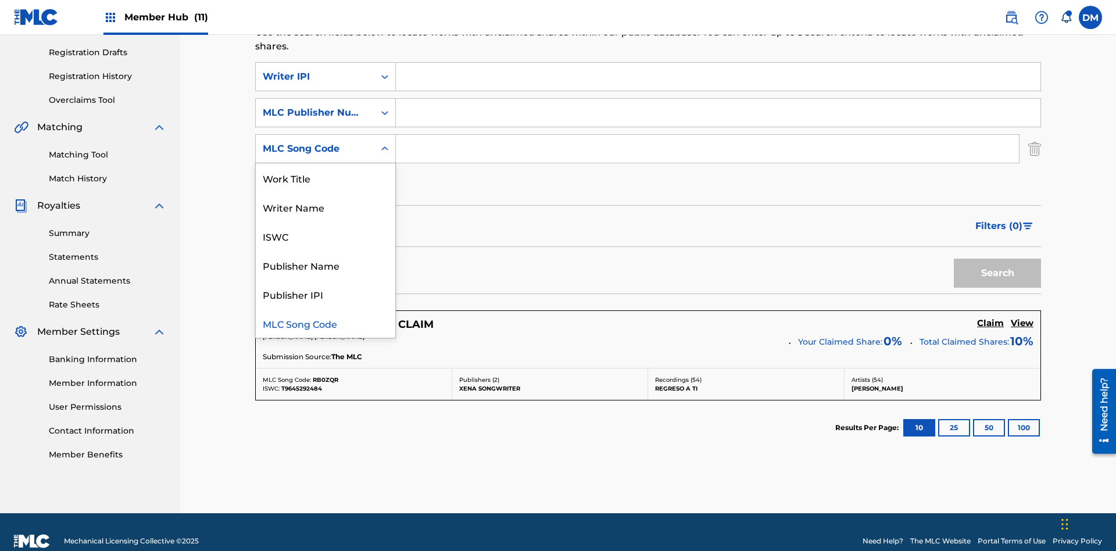
click at [325, 192] on div "Writer Name" at bounding box center [325, 206] width 139 height 29
click at [718, 84] on input "Search Form" at bounding box center [718, 77] width 644 height 28
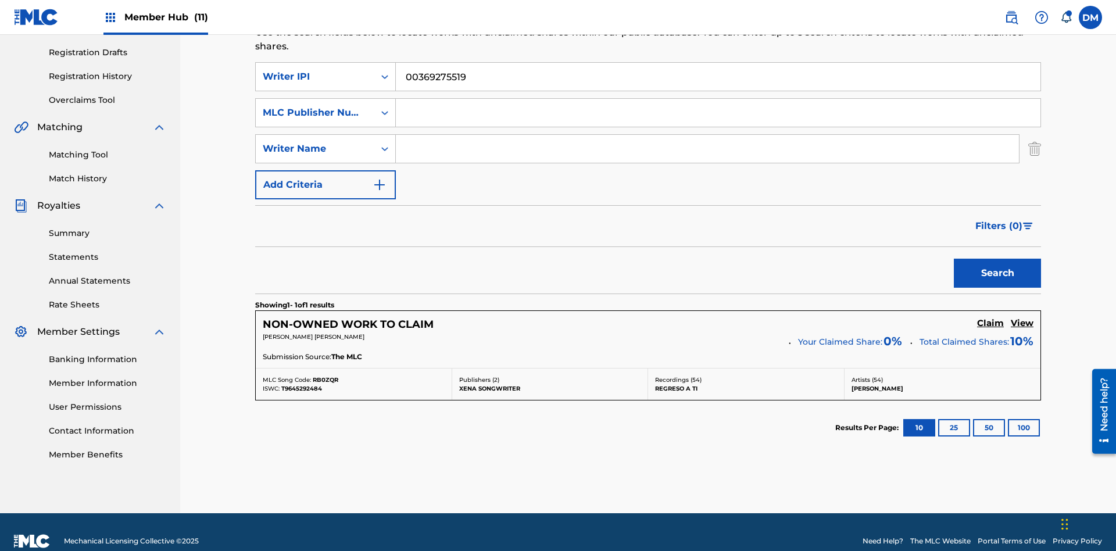
type input "00369275519"
click at [718, 99] on input "Search Form" at bounding box center [718, 113] width 644 height 28
type input "P077WM"
click at [707, 135] on input "Search Form" at bounding box center [707, 149] width 623 height 28
type input "TOM ZACHARY SEBASTIAN POHJOLA"
